Goal: Task Accomplishment & Management: Manage account settings

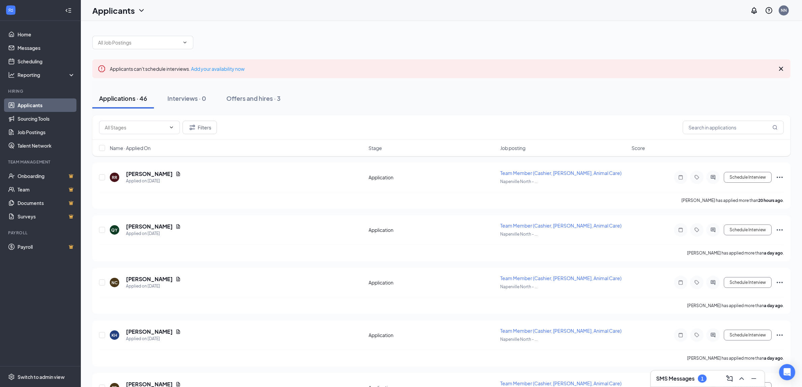
click at [682, 374] on h3 "SMS Messages" at bounding box center [675, 377] width 38 height 7
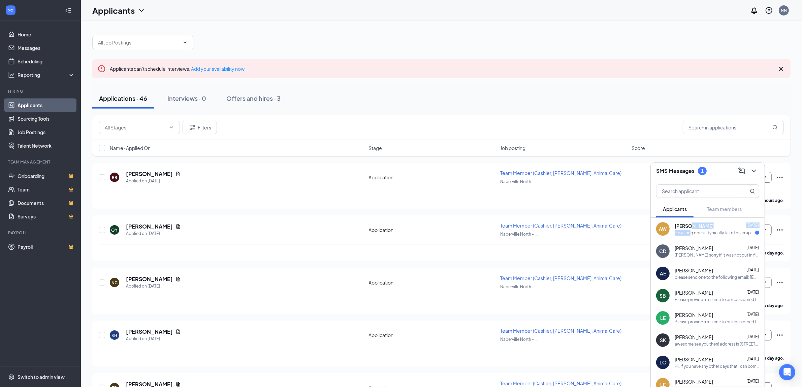
click at [690, 229] on div "[PERSON_NAME] [DATE] How long does it typically take for an update?" at bounding box center [716, 228] width 85 height 13
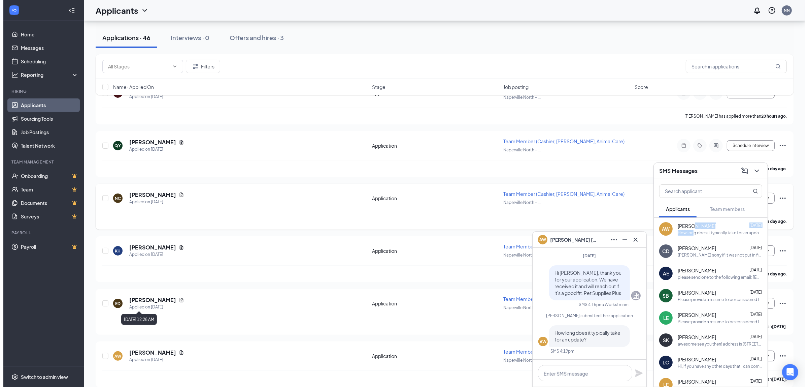
scroll to position [126, 0]
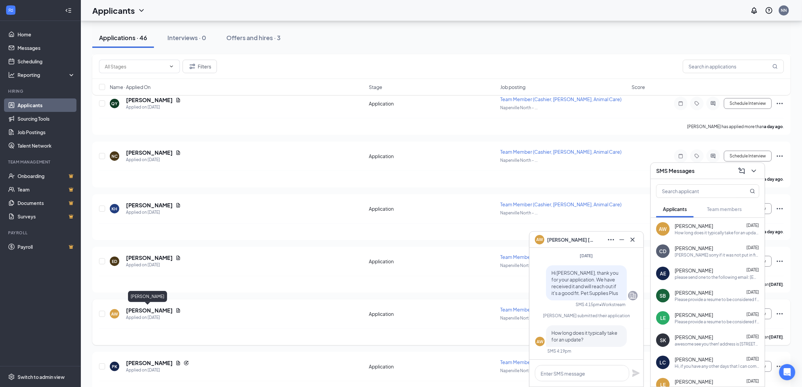
click at [153, 307] on h5 "[PERSON_NAME]" at bounding box center [149, 309] width 47 height 7
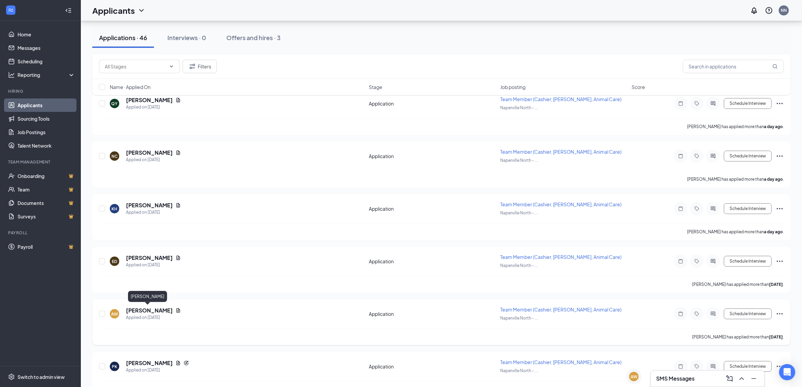
click at [153, 307] on h5 "[PERSON_NAME]" at bounding box center [149, 309] width 47 height 7
click at [138, 311] on h5 "[PERSON_NAME]" at bounding box center [149, 309] width 47 height 7
click at [135, 255] on h5 "[PERSON_NAME]" at bounding box center [149, 257] width 47 height 7
click at [152, 309] on h5 "[PERSON_NAME]" at bounding box center [149, 309] width 47 height 7
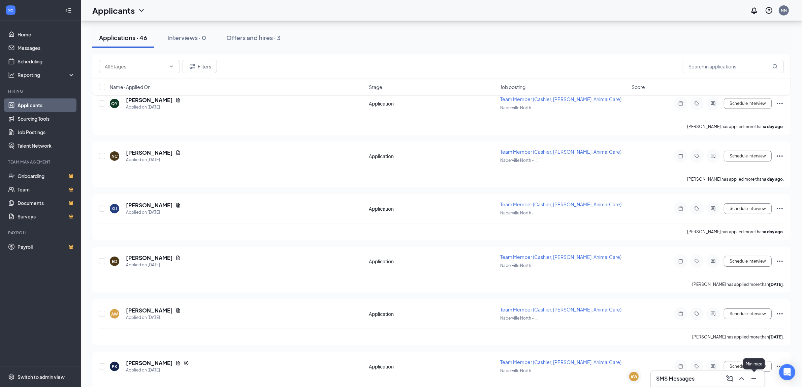
click at [753, 375] on icon "Minimize" at bounding box center [753, 378] width 8 height 8
click at [145, 311] on h5 "[PERSON_NAME]" at bounding box center [149, 309] width 47 height 7
click at [143, 256] on h5 "[PERSON_NAME]" at bounding box center [149, 257] width 47 height 7
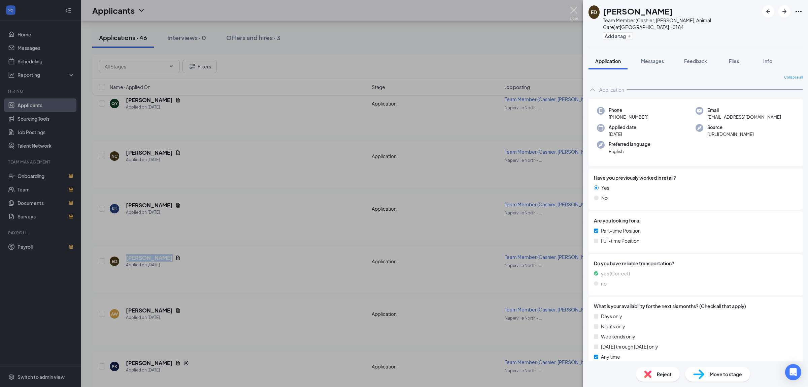
click at [571, 9] on img at bounding box center [574, 13] width 8 height 13
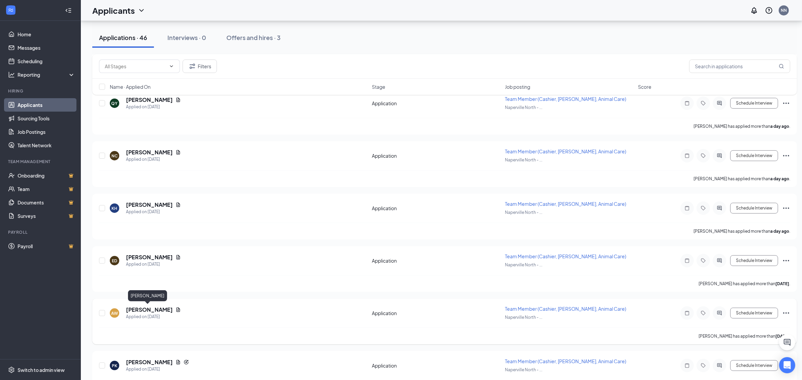
click at [138, 307] on h5 "[PERSON_NAME]" at bounding box center [149, 309] width 47 height 7
click at [141, 308] on h5 "[PERSON_NAME]" at bounding box center [149, 309] width 47 height 7
click at [175, 308] on icon "Document" at bounding box center [177, 309] width 5 height 5
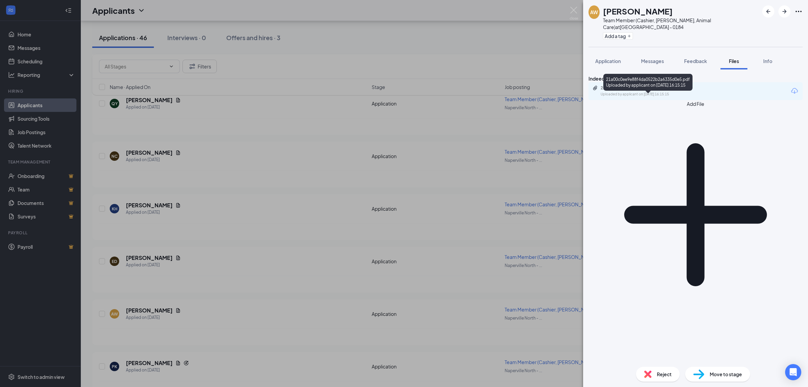
click at [663, 91] on div "21a00c0ee9e88f4da0522b2a6335d0e5.pdf" at bounding box center [648, 87] width 94 height 5
click at [602, 63] on span "Application" at bounding box center [608, 61] width 26 height 6
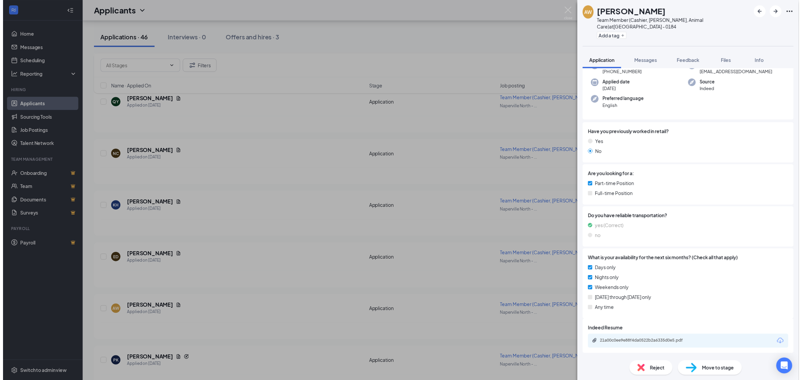
scroll to position [44, 0]
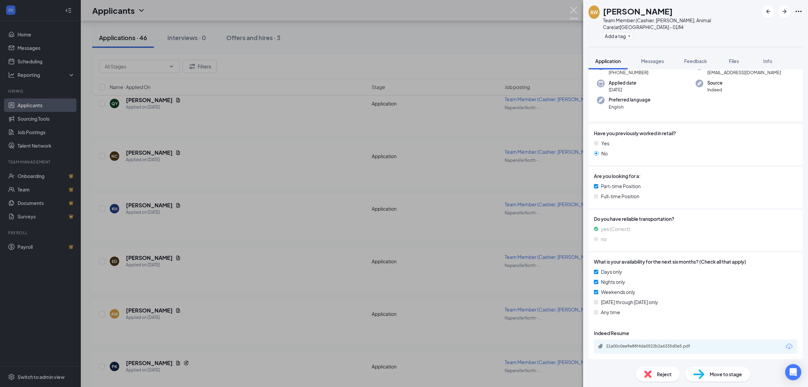
click at [574, 10] on img at bounding box center [574, 13] width 8 height 13
